Goal: Transaction & Acquisition: Purchase product/service

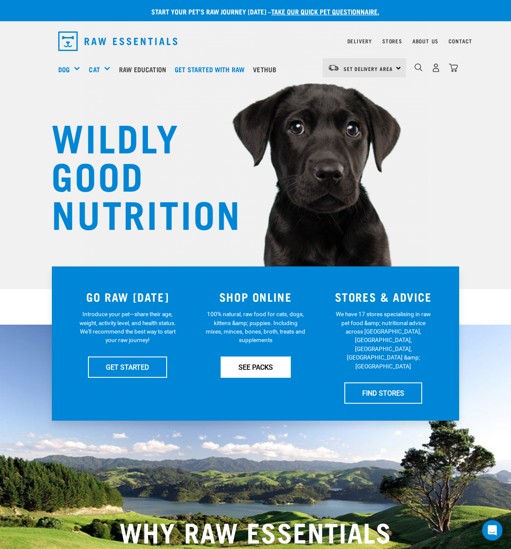
click at [261, 361] on link "SEE PACKS" at bounding box center [256, 366] width 70 height 21
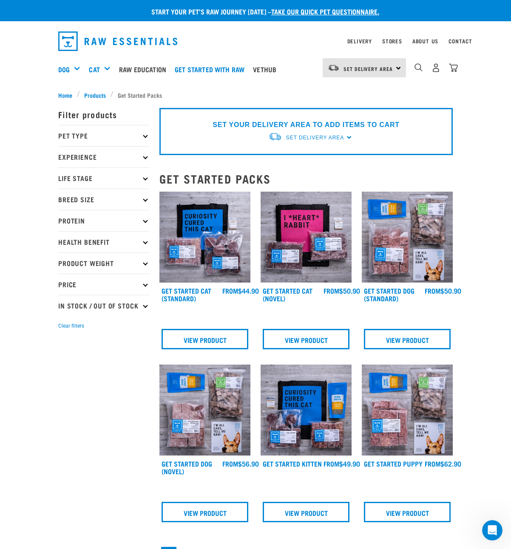
click at [145, 136] on icon at bounding box center [145, 135] width 5 height 5
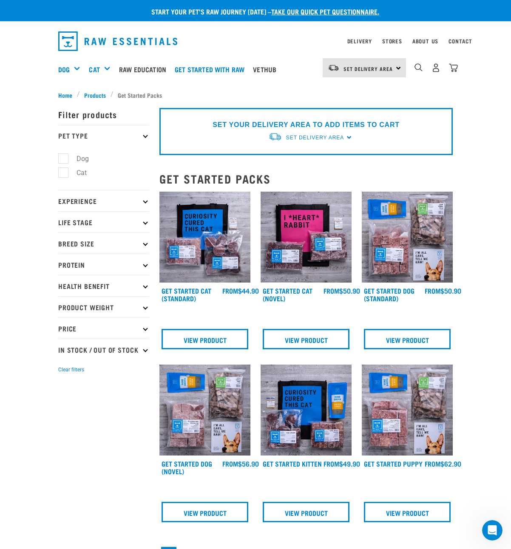
click at [67, 170] on label "Cat" at bounding box center [76, 172] width 27 height 11
click at [64, 170] on input "Cat" at bounding box center [61, 171] width 6 height 6
checkbox input "true"
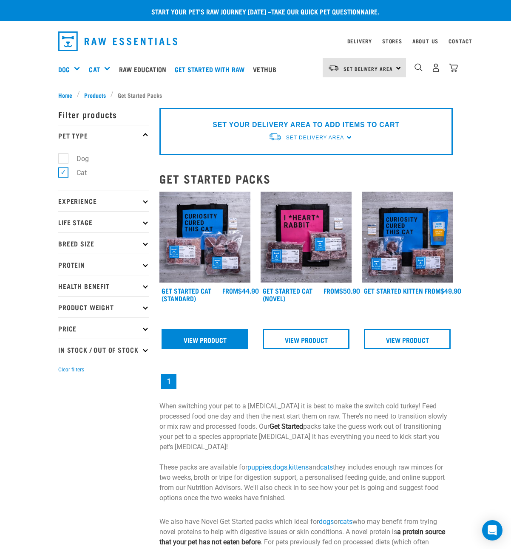
click at [193, 338] on link "View Product" at bounding box center [204, 339] width 87 height 20
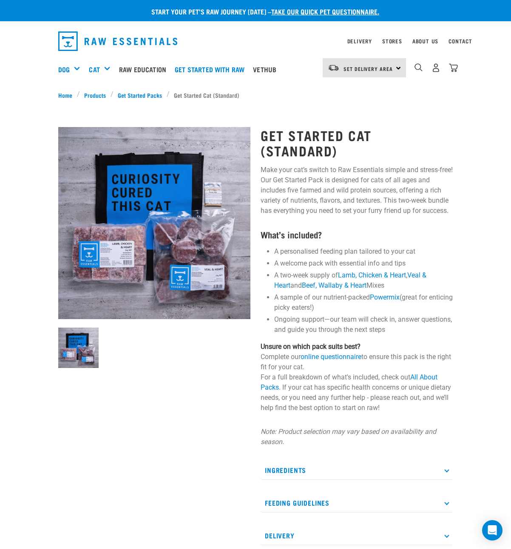
click at [288, 467] on p "Ingredients" at bounding box center [356, 470] width 192 height 19
click at [98, 94] on link "Products" at bounding box center [95, 94] width 31 height 9
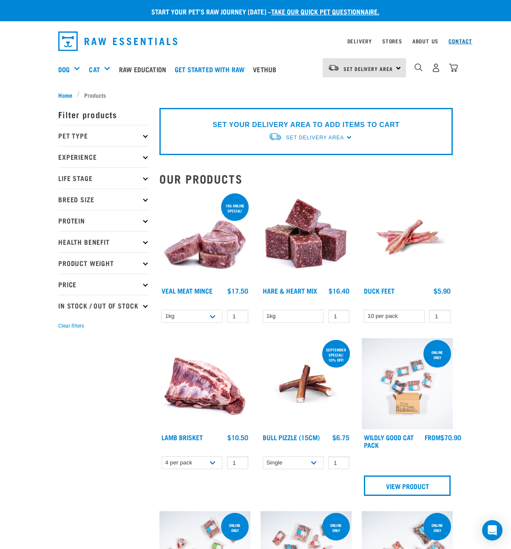
click at [468, 42] on link "Contact" at bounding box center [460, 41] width 24 height 3
